Goal: Navigation & Orientation: Go to known website

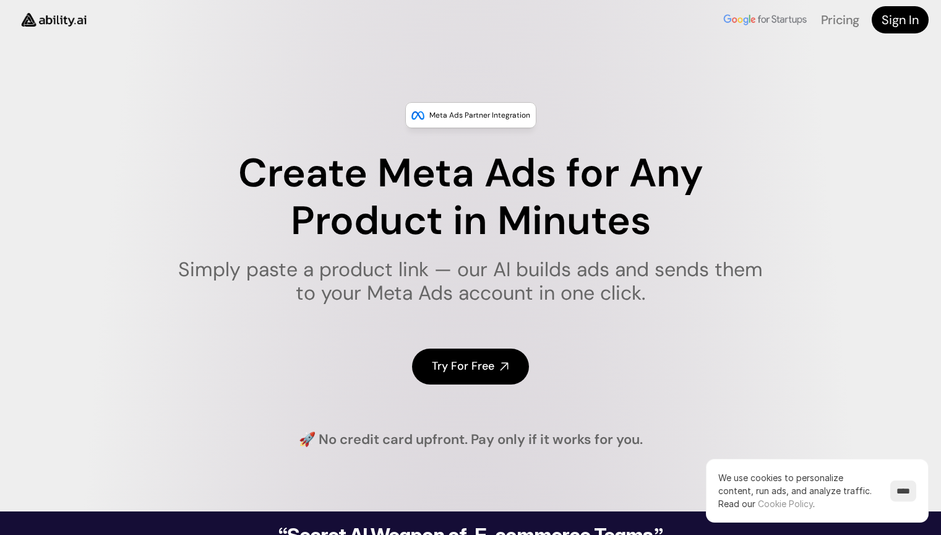
click at [54, 20] on img at bounding box center [53, 20] width 83 height 32
